Goal: Find contact information: Find contact information

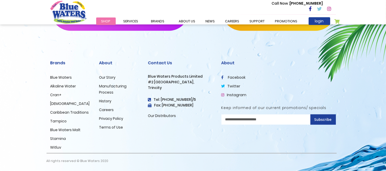
scroll to position [904, 0]
drag, startPoint x: 196, startPoint y: 98, endPoint x: 174, endPoint y: 100, distance: 21.8
click at [174, 100] on h4 "Tel: [PHONE_NUMBER]/5" at bounding box center [181, 100] width 66 height 4
drag, startPoint x: 192, startPoint y: 109, endPoint x: 169, endPoint y: 118, distance: 24.1
click at [169, 118] on link "Our Distributors" at bounding box center [162, 115] width 28 height 5
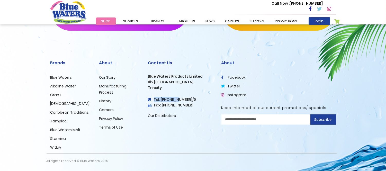
click at [169, 118] on link "Our Distributors" at bounding box center [162, 115] width 28 height 5
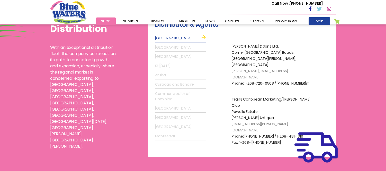
scroll to position [143, 0]
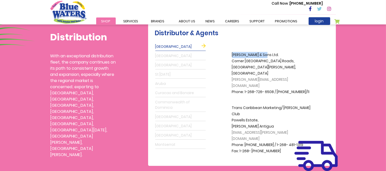
copy p "[PERSON_NAME] & Sons"
drag, startPoint x: 233, startPoint y: 54, endPoint x: 264, endPoint y: 55, distance: 30.9
click at [264, 55] on p "[PERSON_NAME] & Sons Ltd. [GEOGRAPHIC_DATA], [GEOGRAPHIC_DATA][PERSON_NAME], [G…" at bounding box center [273, 73] width 82 height 43
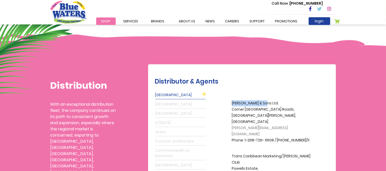
scroll to position [86, 0]
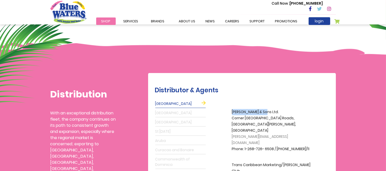
click at [187, 114] on link "[GEOGRAPHIC_DATA]" at bounding box center [181, 113] width 50 height 8
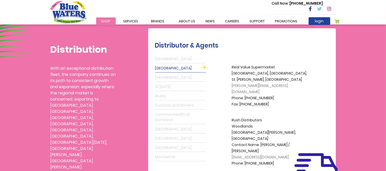
scroll to position [143, 0]
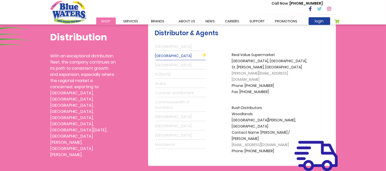
click at [178, 65] on link "[GEOGRAPHIC_DATA]" at bounding box center [181, 65] width 50 height 8
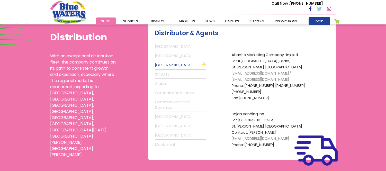
click at [176, 75] on link "St [DATE]" at bounding box center [181, 75] width 50 height 8
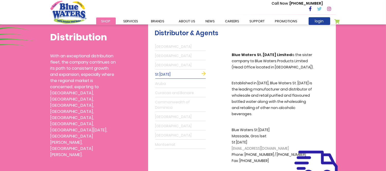
click at [174, 83] on link "Aruba" at bounding box center [181, 84] width 50 height 8
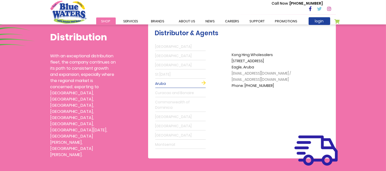
click at [177, 92] on link "Curacao and Bonaire" at bounding box center [181, 93] width 50 height 8
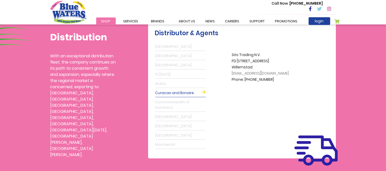
click at [178, 102] on link "Commonwealth of Dominica" at bounding box center [181, 105] width 50 height 14
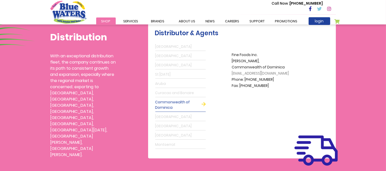
click at [175, 115] on link "[GEOGRAPHIC_DATA]" at bounding box center [181, 117] width 50 height 8
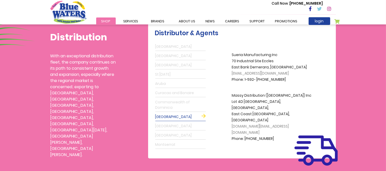
click at [174, 125] on link "[GEOGRAPHIC_DATA]" at bounding box center [181, 126] width 50 height 8
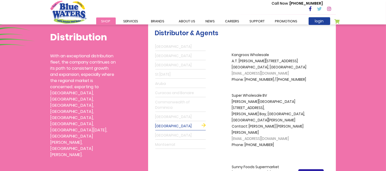
click at [170, 135] on link "[GEOGRAPHIC_DATA]" at bounding box center [181, 136] width 50 height 8
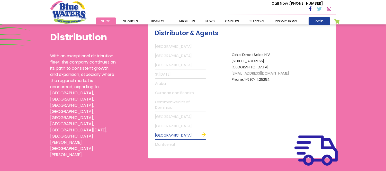
click at [169, 144] on link "Montserrat" at bounding box center [181, 145] width 50 height 8
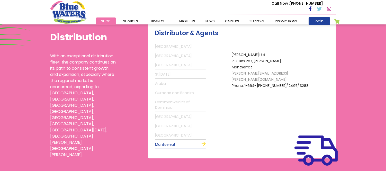
click at [179, 47] on link "[GEOGRAPHIC_DATA]" at bounding box center [181, 47] width 50 height 8
